Goal: Information Seeking & Learning: Learn about a topic

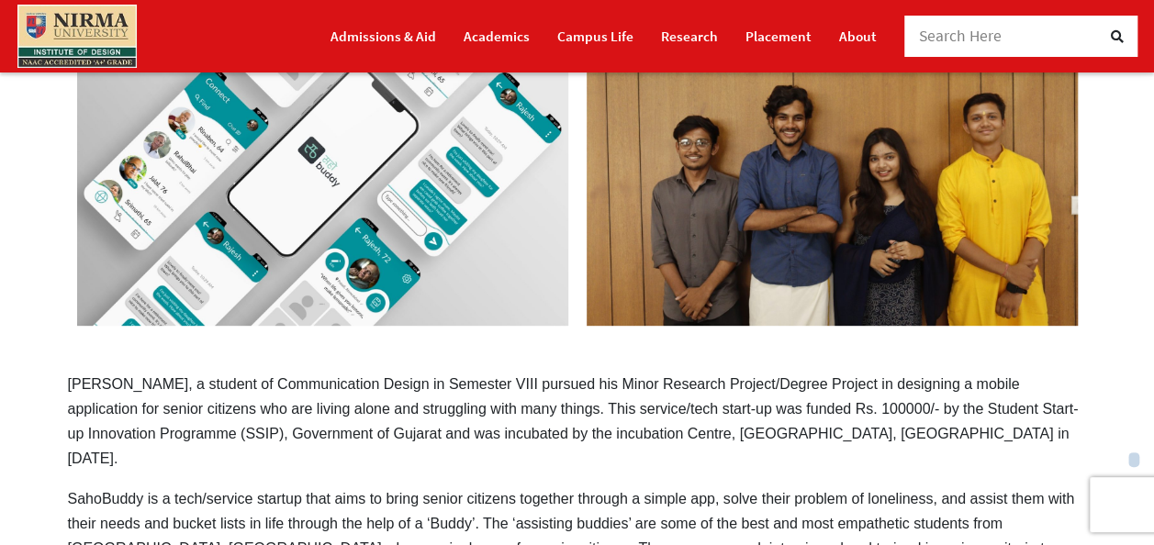
scroll to position [367, 0]
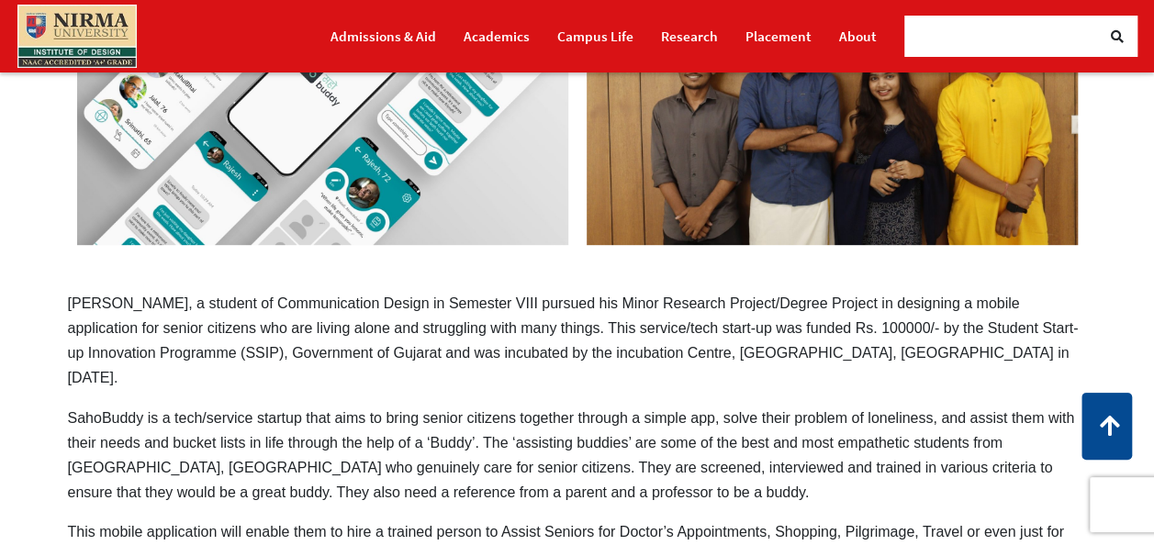
drag, startPoint x: 467, startPoint y: 325, endPoint x: 776, endPoint y: 314, distance: 308.6
click at [776, 314] on div "‘SeniorMate/[PERSON_NAME]’ – An Application [PERSON_NAME], a student of Communi…" at bounding box center [577, 454] width 1046 height 1296
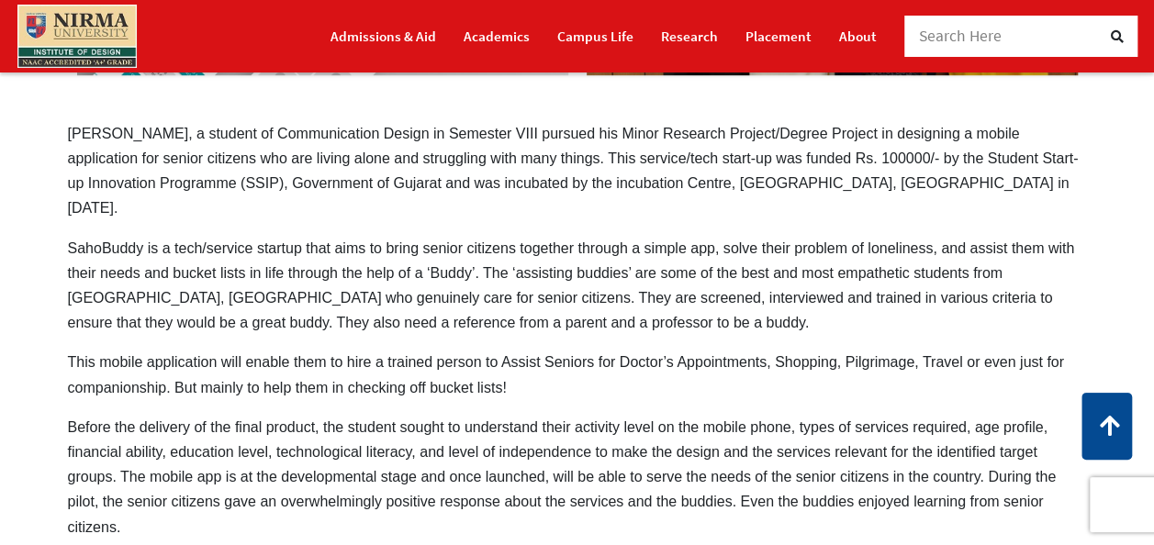
scroll to position [275, 0]
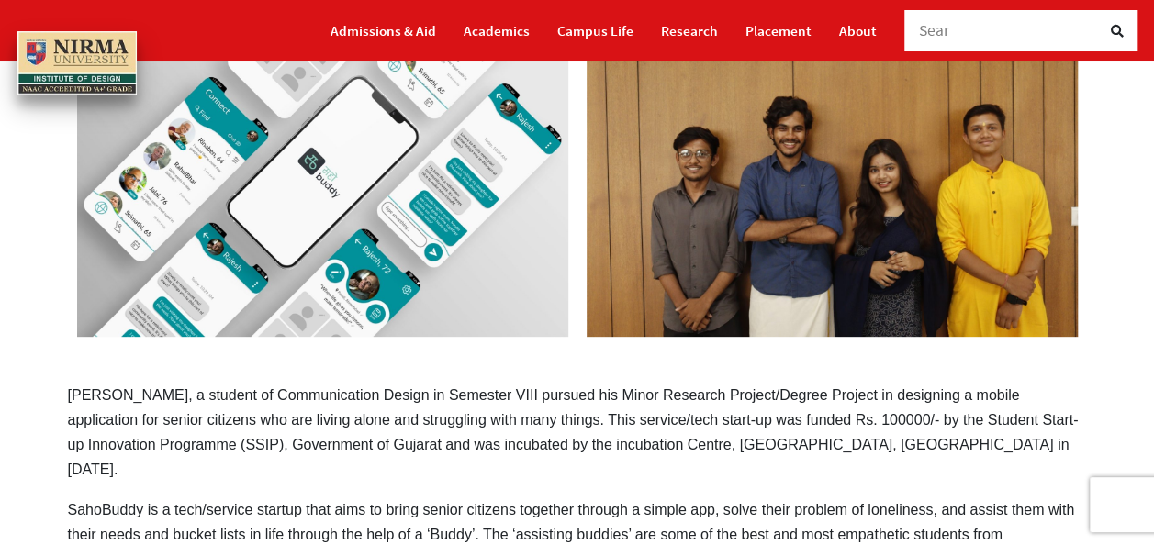
click at [435, 189] on img at bounding box center [322, 173] width 509 height 345
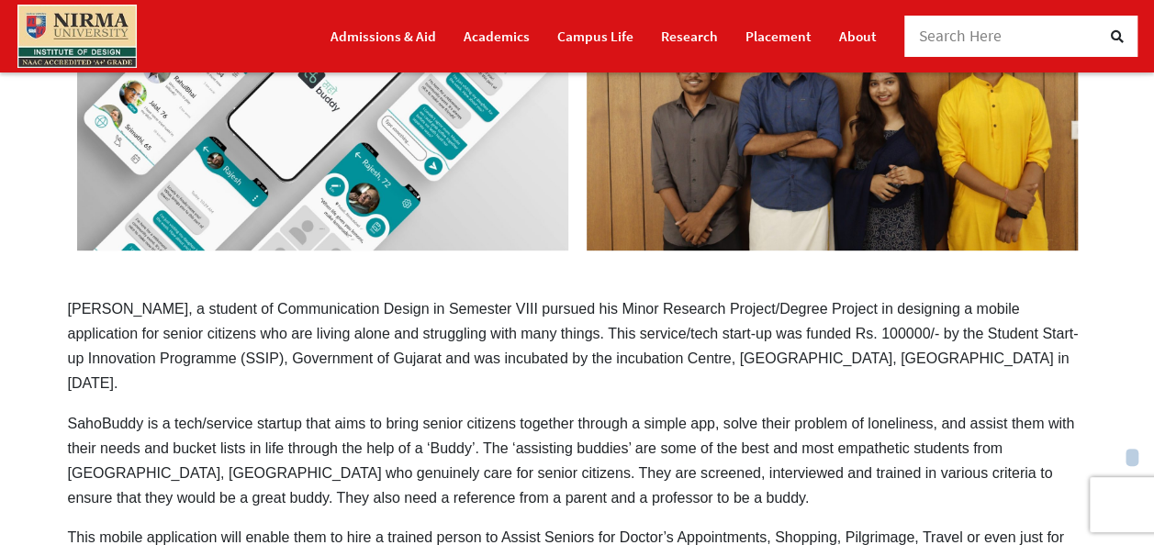
scroll to position [459, 0]
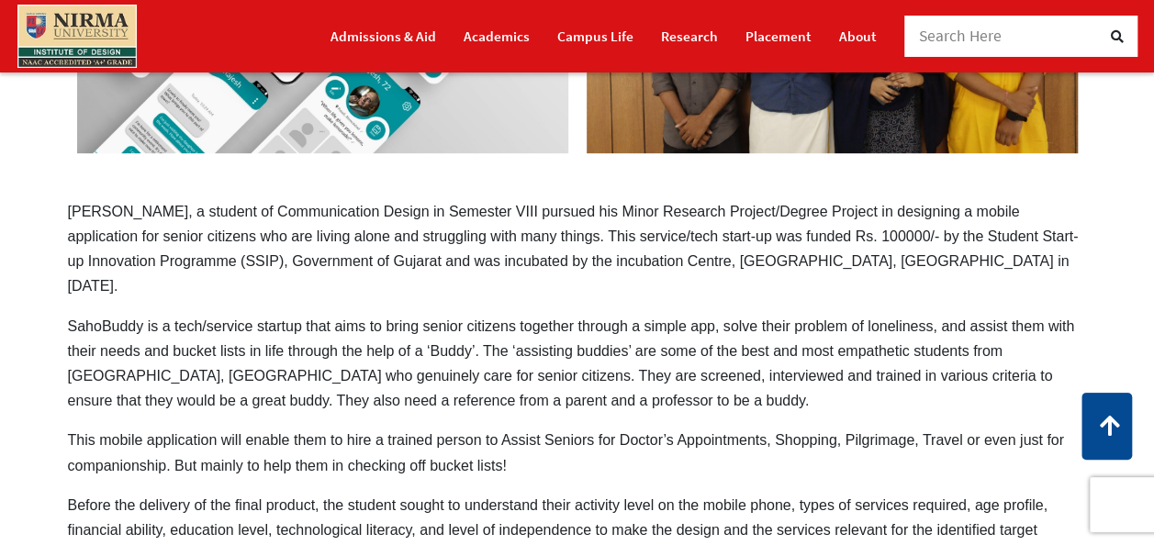
drag, startPoint x: 267, startPoint y: 377, endPoint x: 505, endPoint y: 378, distance: 237.7
click at [505, 378] on p "SahoBuddy is a tech/service startup that aims to bring senior citizens together…" at bounding box center [577, 364] width 1019 height 100
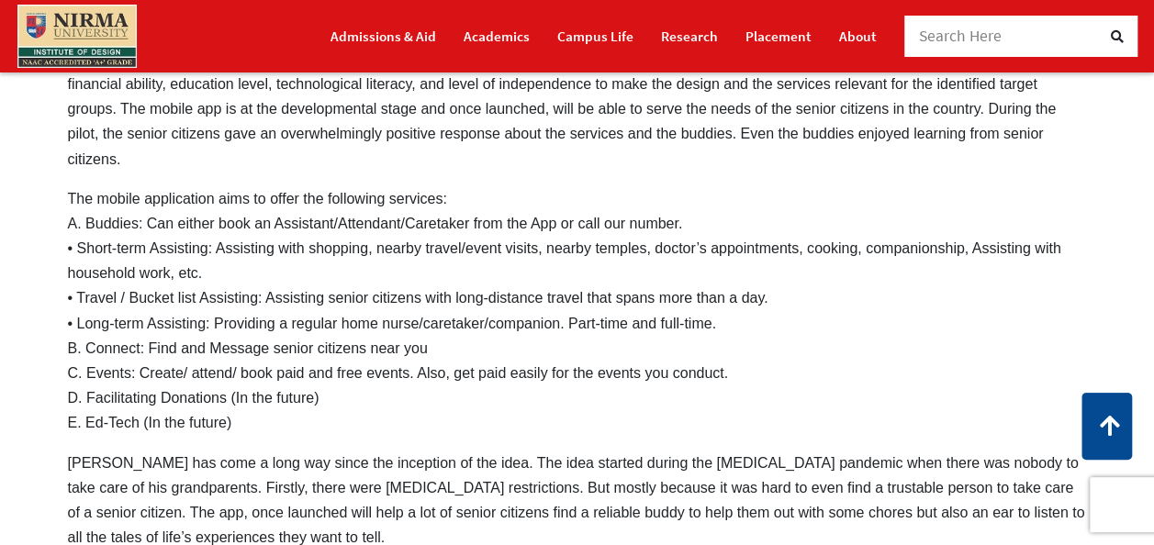
scroll to position [1010, 0]
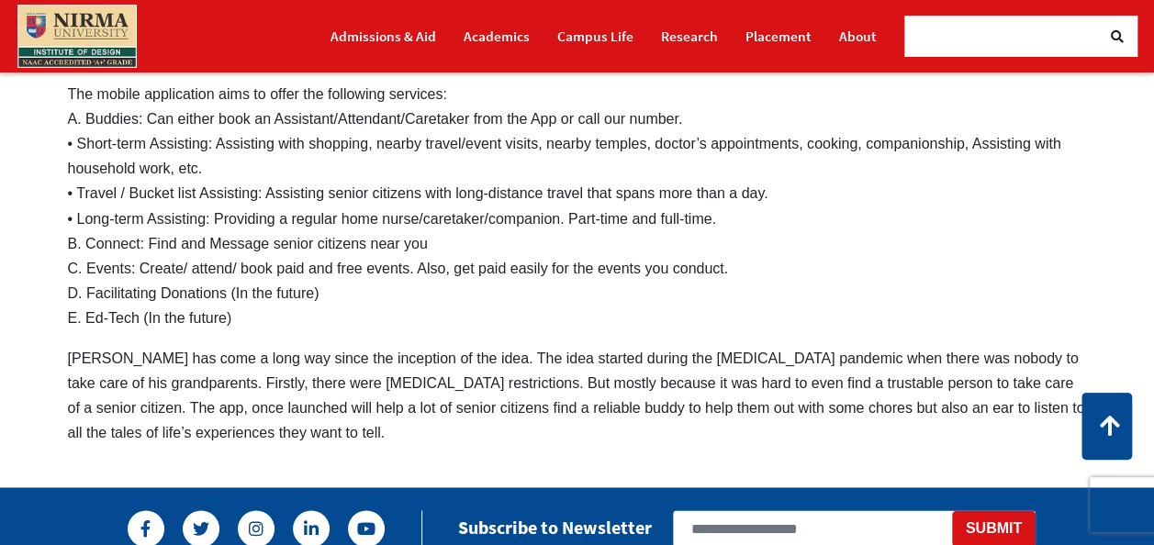
drag, startPoint x: 838, startPoint y: 365, endPoint x: 351, endPoint y: 214, distance: 510.4
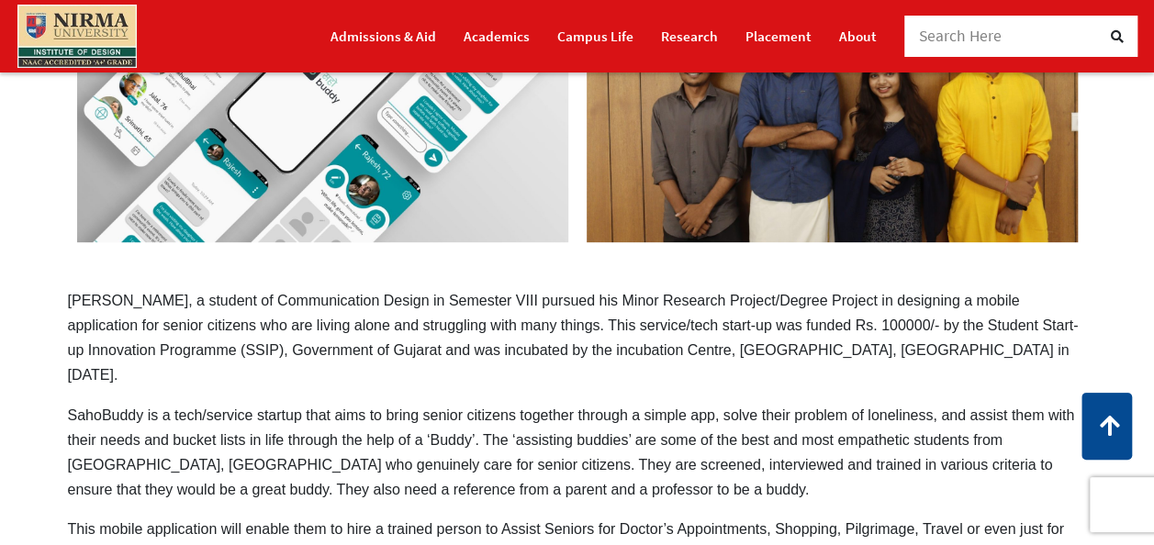
scroll to position [367, 0]
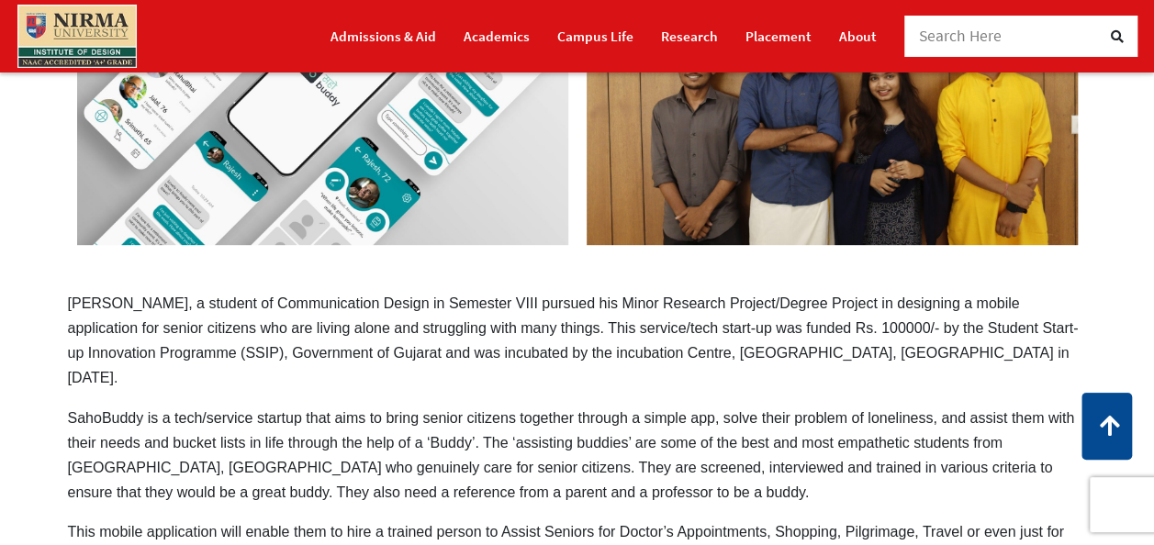
drag, startPoint x: 28, startPoint y: 321, endPoint x: 123, endPoint y: 388, distance: 115.9
click at [123, 388] on p "[PERSON_NAME], a student of Communication Design in Semester VIII pursued his M…" at bounding box center [577, 341] width 1019 height 100
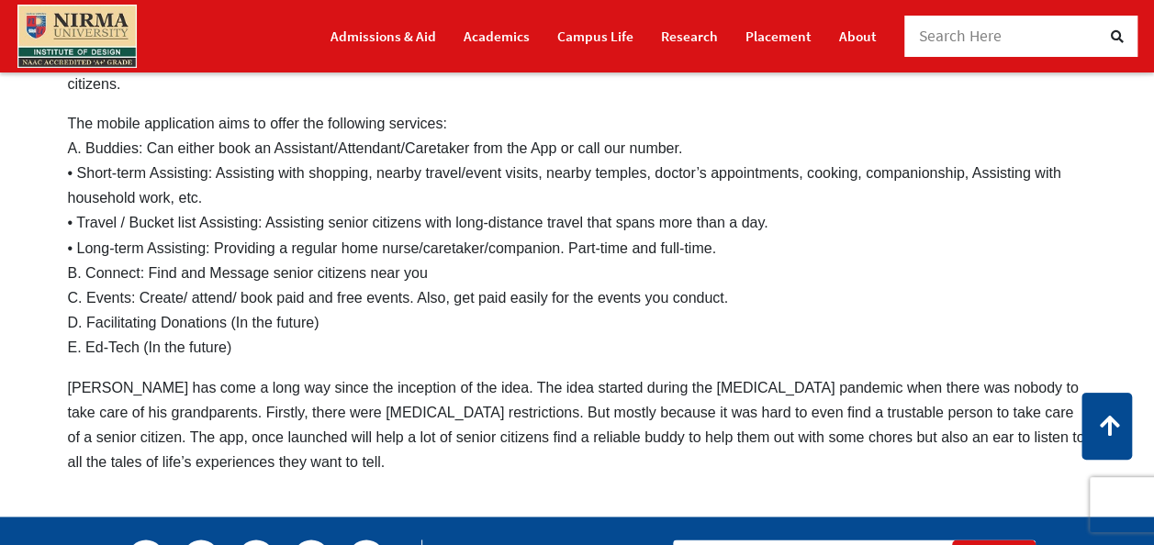
scroll to position [1010, 0]
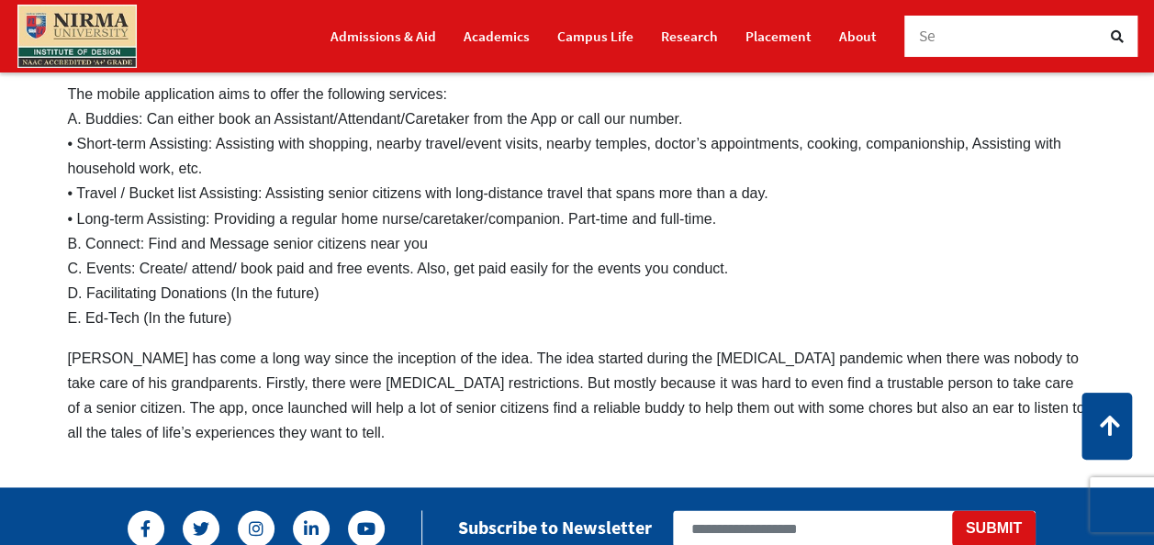
click at [125, 346] on p "[PERSON_NAME] has come a long way since the inception of the idea. The idea sta…" at bounding box center [577, 396] width 1019 height 100
